Goal: Book appointment/travel/reservation

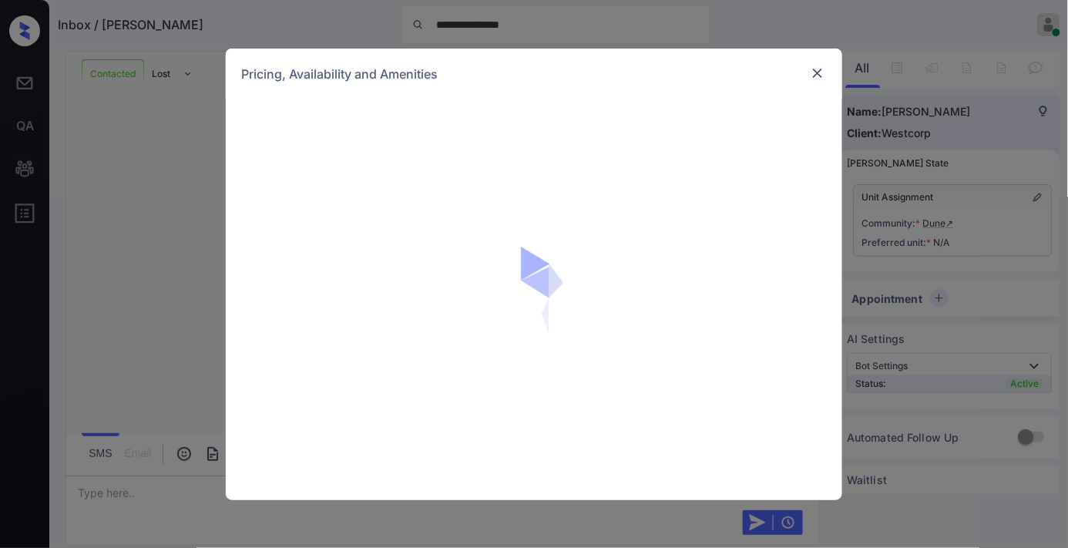
scroll to position [651, 0]
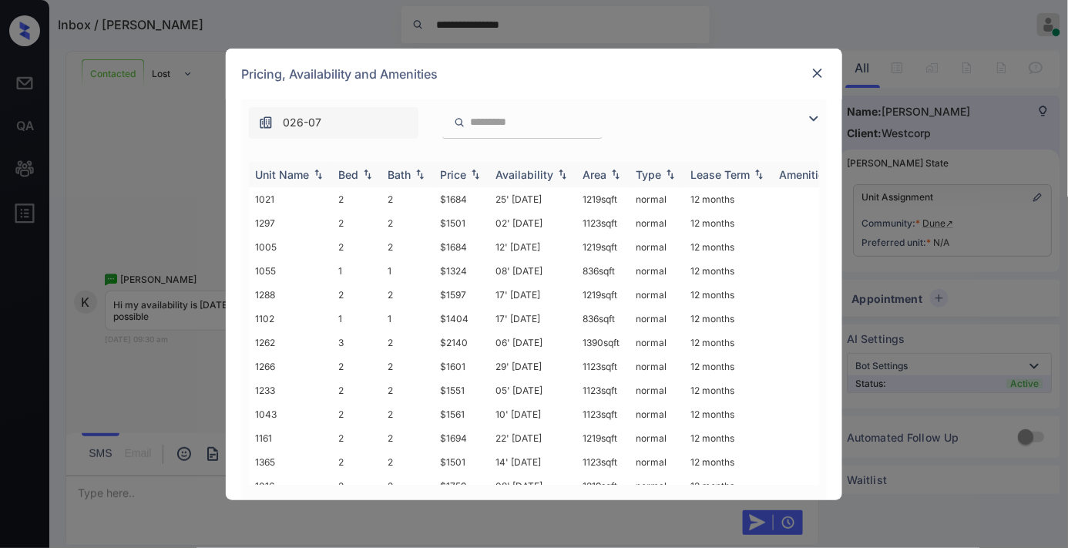
click at [452, 178] on div "Price" at bounding box center [453, 174] width 26 height 13
click at [457, 366] on td "$1474" at bounding box center [461, 366] width 55 height 24
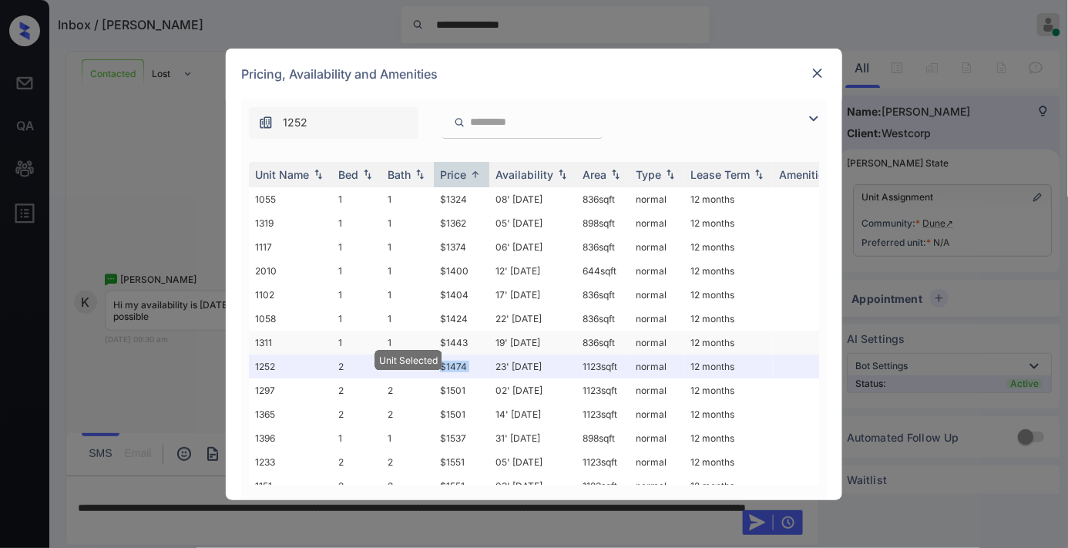
scroll to position [257, 0]
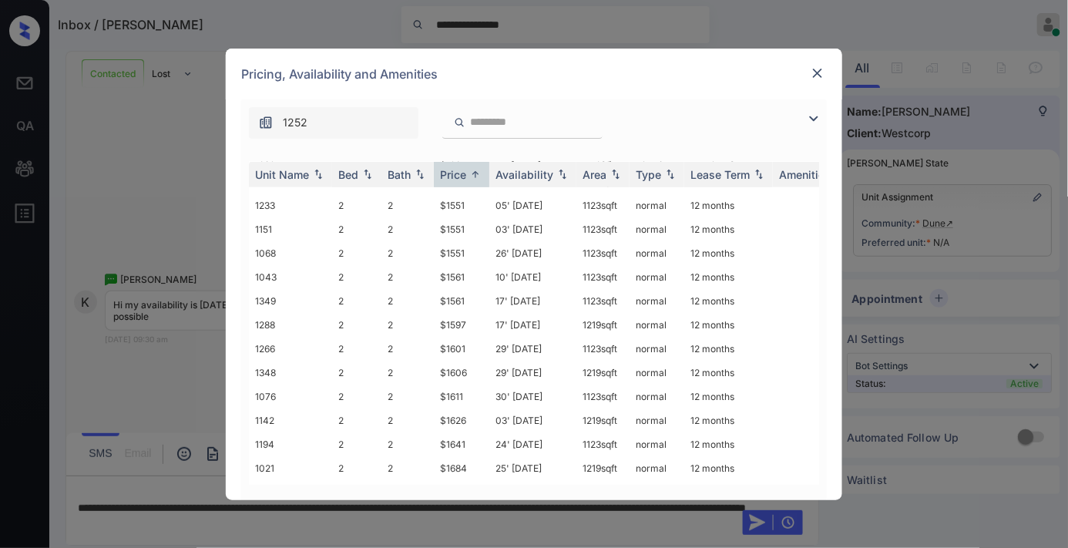
click at [820, 110] on img at bounding box center [813, 118] width 18 height 18
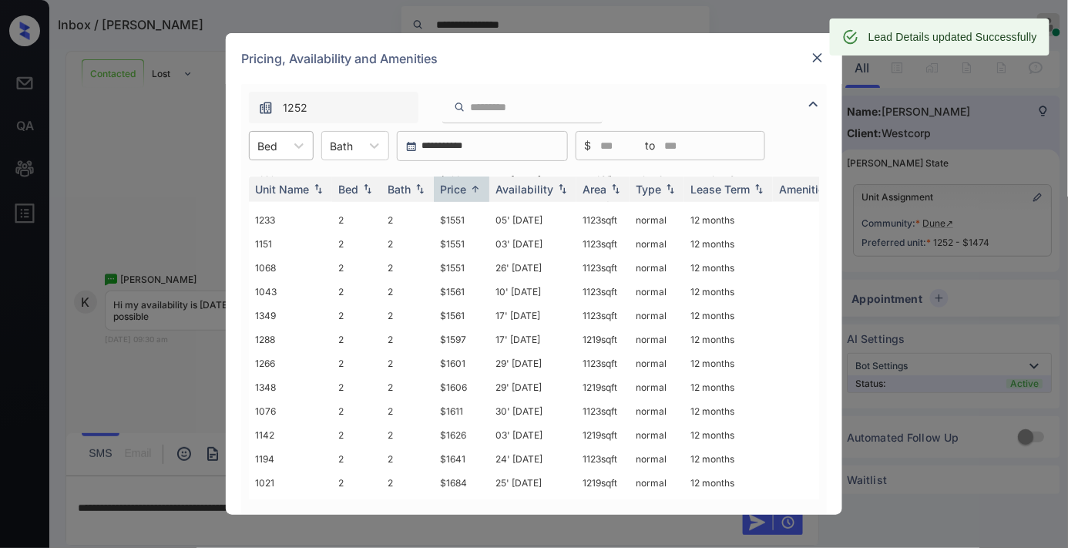
click at [283, 143] on div "Bed" at bounding box center [281, 145] width 65 height 29
click at [294, 232] on div "3" at bounding box center [281, 239] width 65 height 28
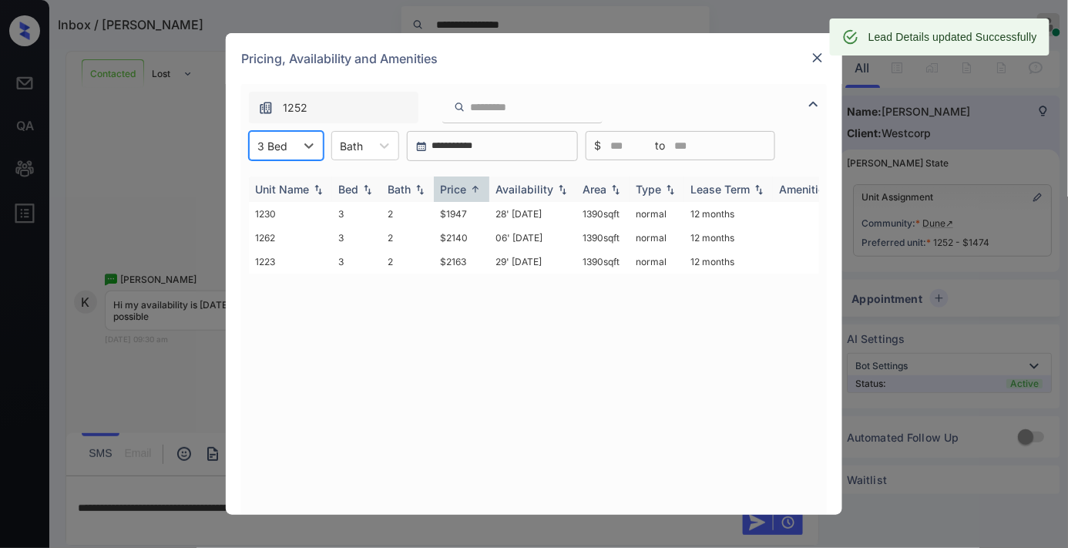
scroll to position [0, 0]
click at [462, 214] on td "$1947" at bounding box center [461, 214] width 55 height 24
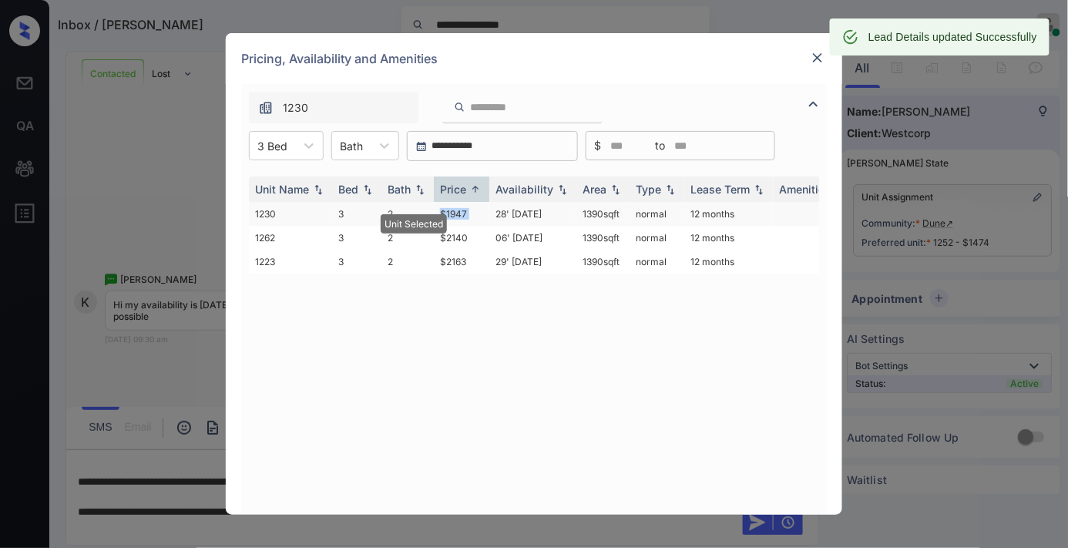
click at [462, 214] on td "$1947" at bounding box center [461, 214] width 55 height 24
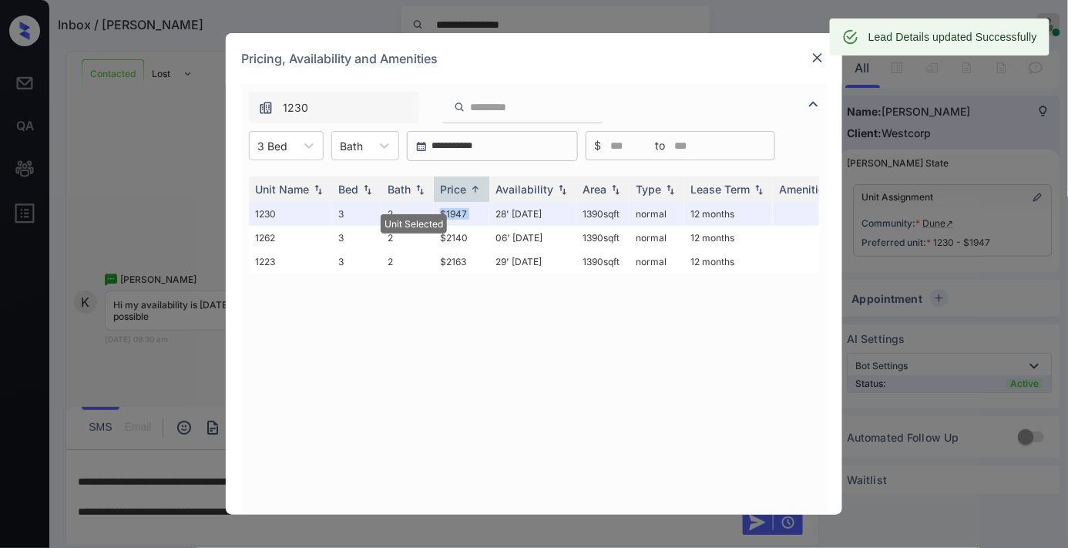
click at [813, 65] on img at bounding box center [817, 57] width 15 height 15
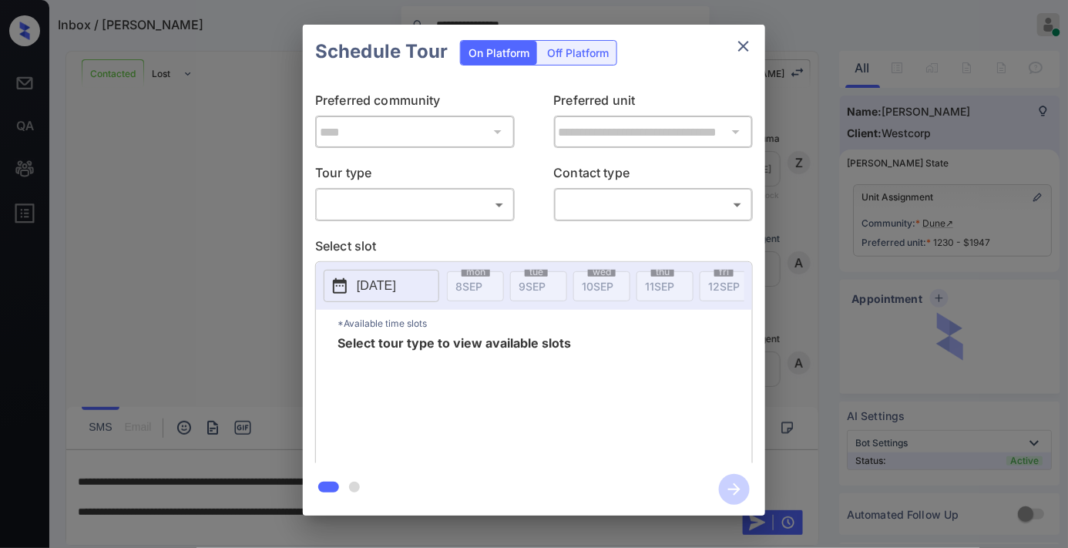
scroll to position [1358, 0]
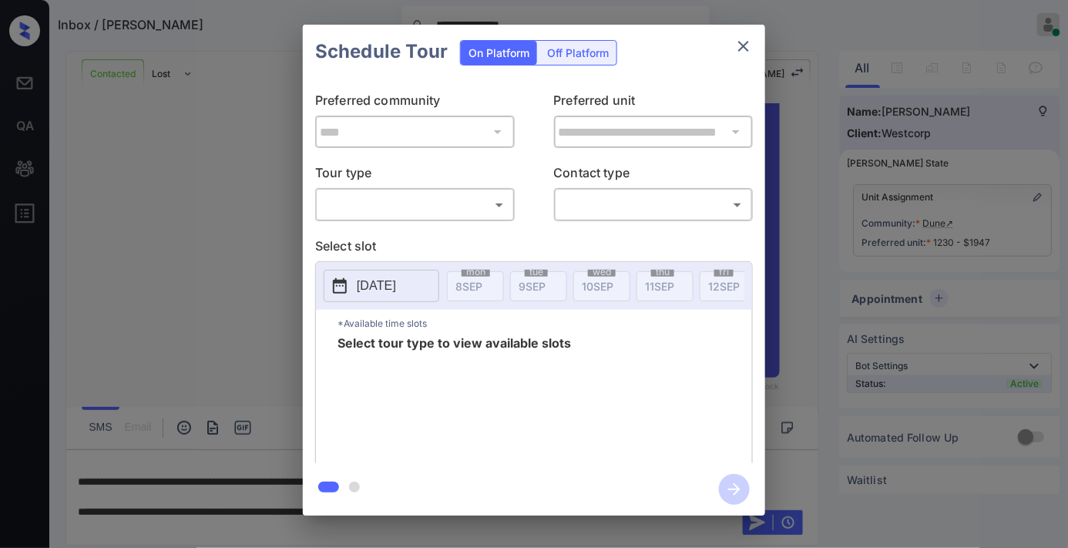
click at [413, 205] on body "**********" at bounding box center [534, 274] width 1068 height 548
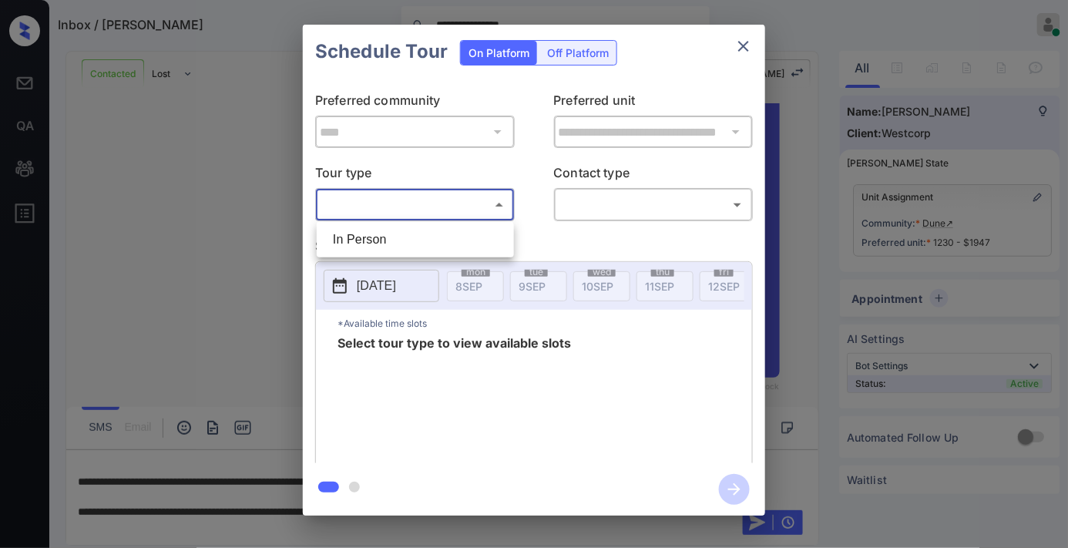
click at [408, 236] on li "In Person" at bounding box center [414, 240] width 189 height 28
type input "********"
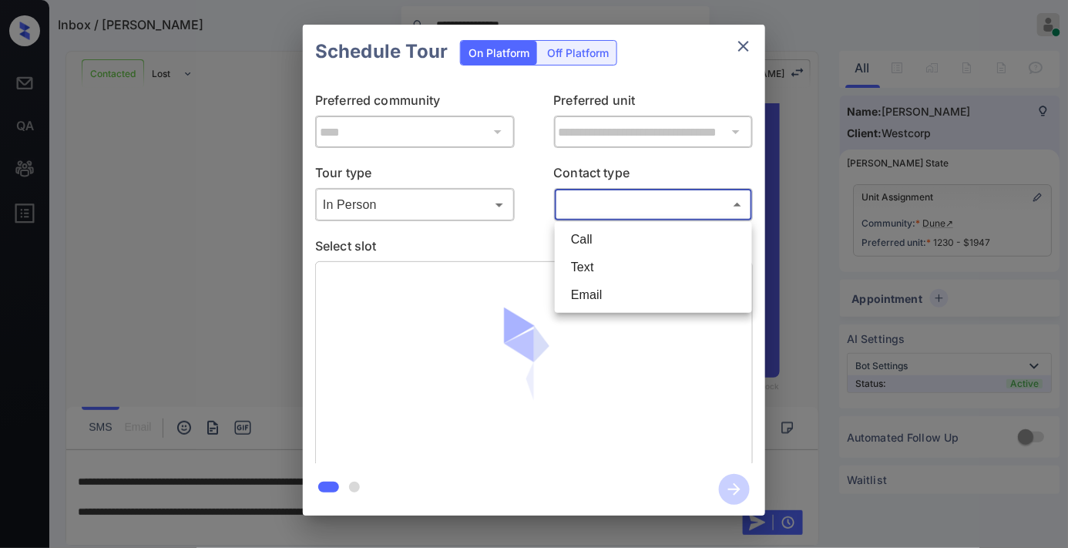
click at [655, 203] on body "**********" at bounding box center [534, 274] width 1068 height 548
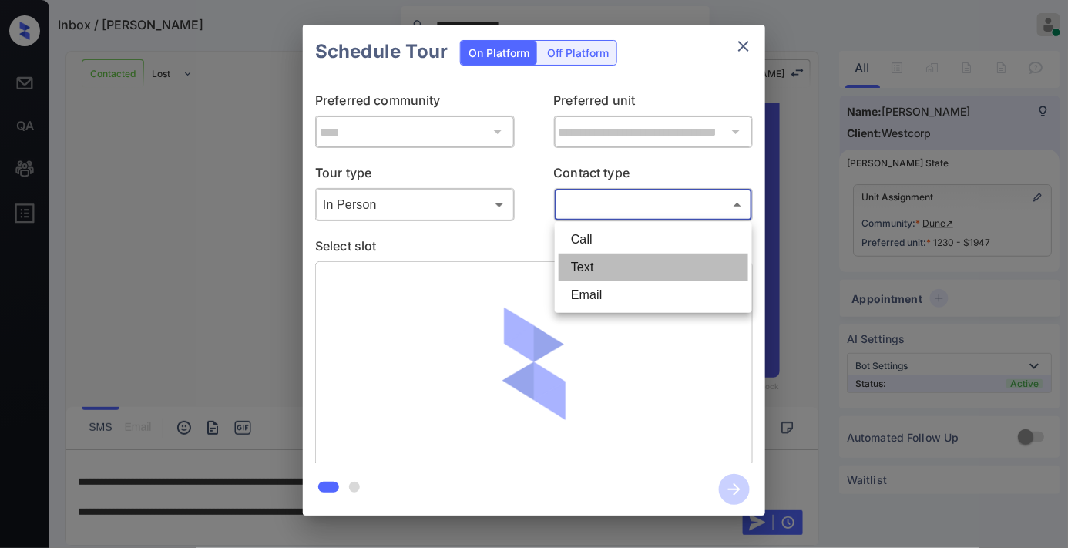
click at [645, 257] on li "Text" at bounding box center [652, 267] width 189 height 28
type input "****"
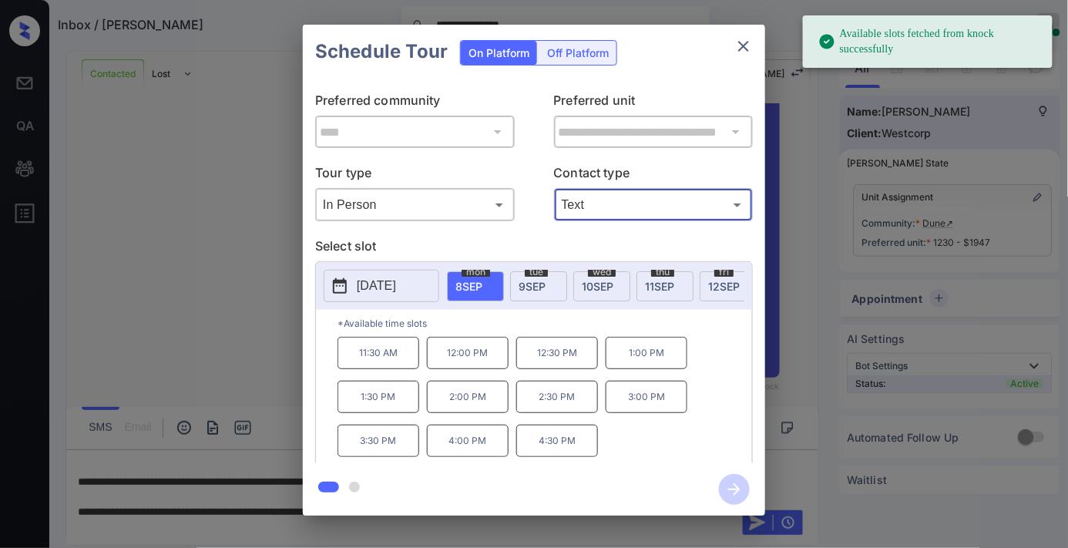
click at [396, 287] on p "[DATE]" at bounding box center [376, 286] width 39 height 18
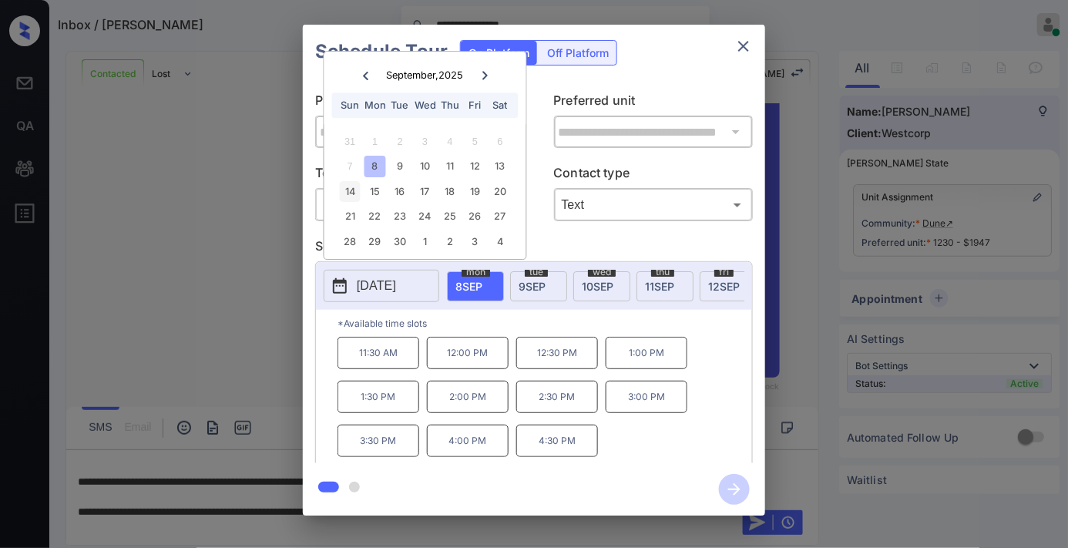
click at [347, 190] on div "14" at bounding box center [350, 191] width 21 height 21
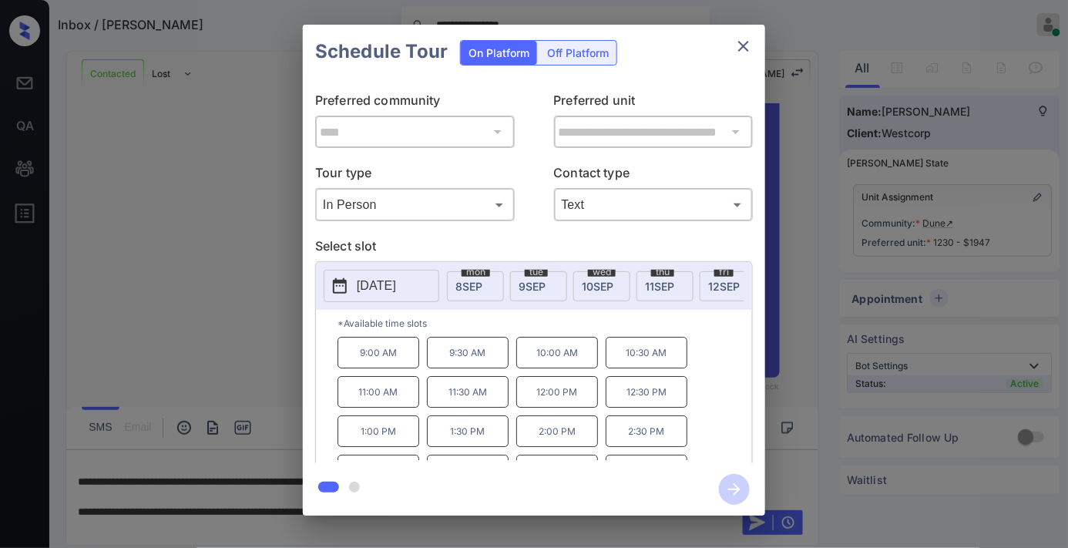
click at [545, 438] on p "2:00 PM" at bounding box center [557, 431] width 82 height 32
click at [740, 476] on icon "button" at bounding box center [734, 489] width 31 height 31
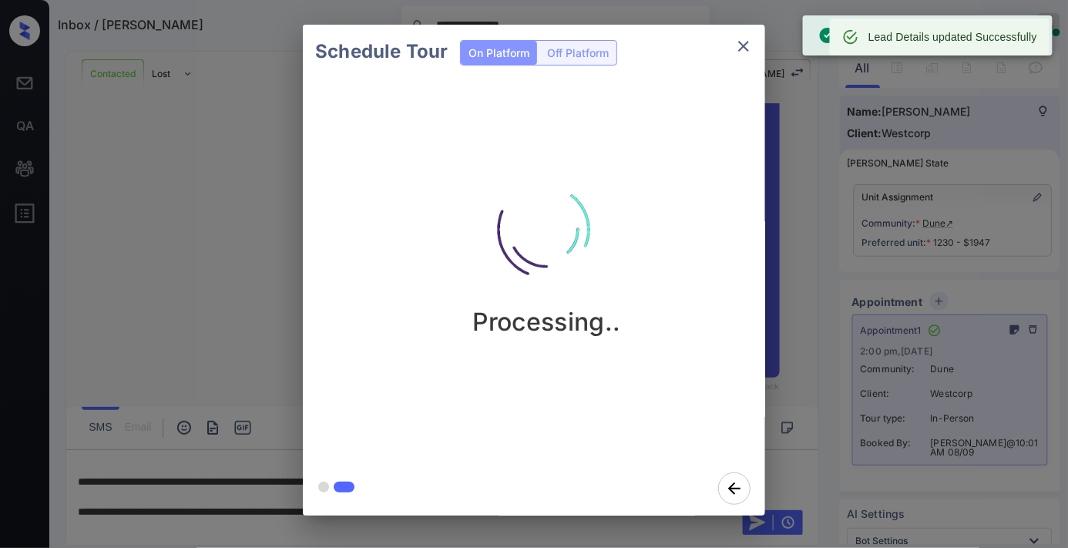
click at [743, 47] on icon "close" at bounding box center [743, 46] width 11 height 11
